Goal: Transaction & Acquisition: Purchase product/service

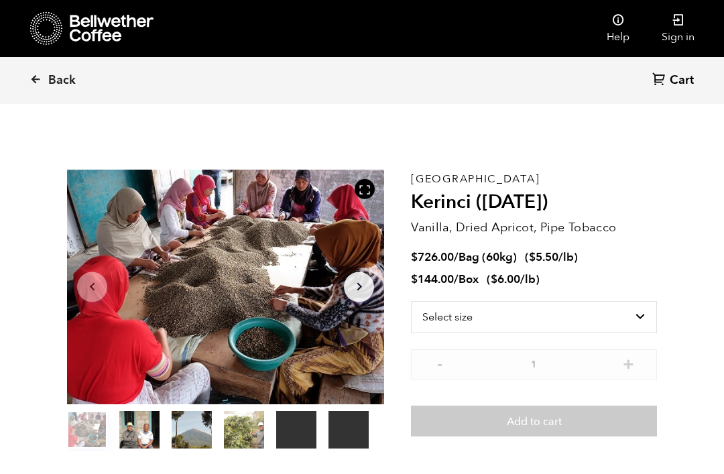
click at [52, 81] on span "Back" at bounding box center [61, 80] width 27 height 16
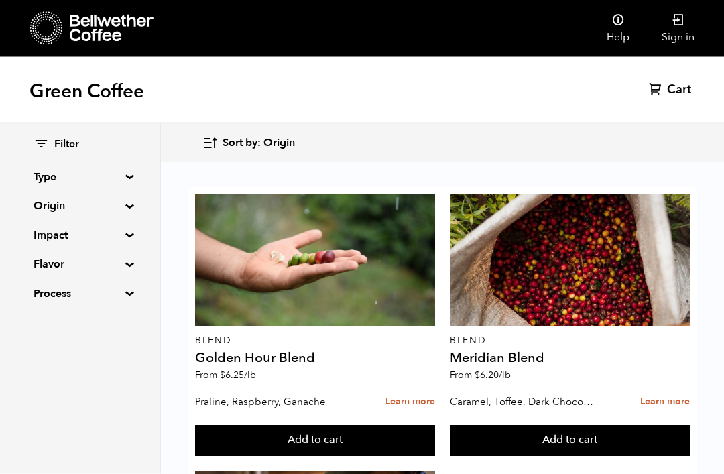
scroll to position [766, 0]
click at [118, 202] on summary "Origin" at bounding box center [80, 206] width 93 height 16
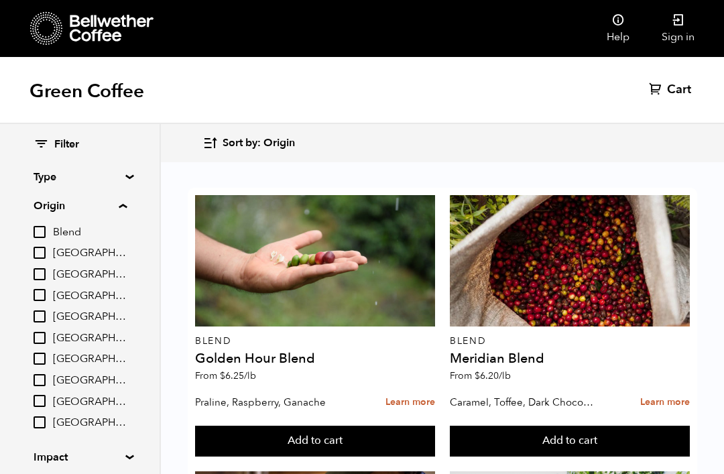
click at [42, 333] on input "[GEOGRAPHIC_DATA]" at bounding box center [40, 338] width 12 height 12
checkbox input "true"
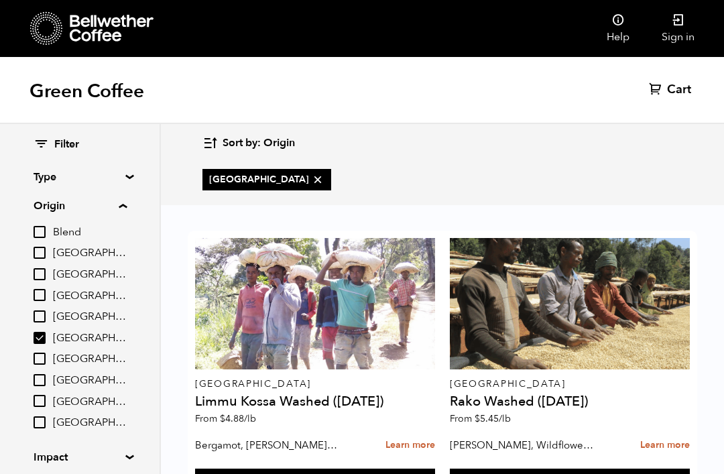
scroll to position [254, 0]
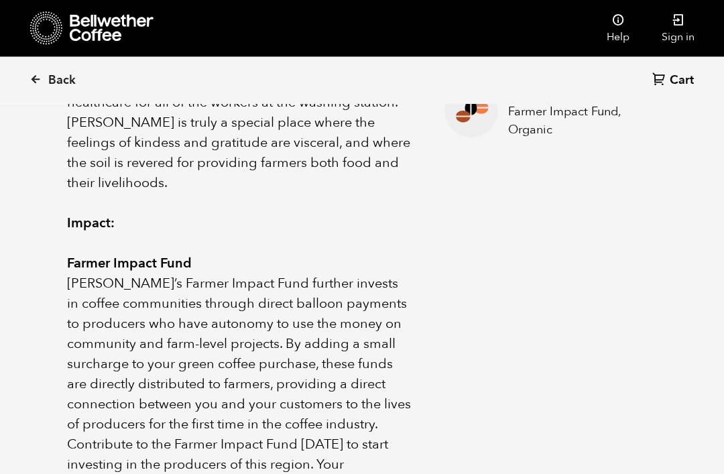
scroll to position [766, 0]
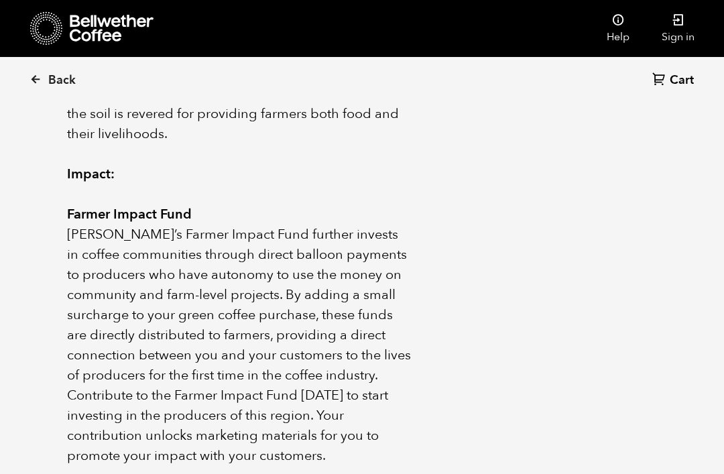
click at [548, 282] on ul "Elevation 1900-2500 MASL Process Natural Cultivar Ethiopia Heirloom Impact Farm…" at bounding box center [534, 144] width 246 height 644
